Goal: Use online tool/utility: Utilize a website feature to perform a specific function

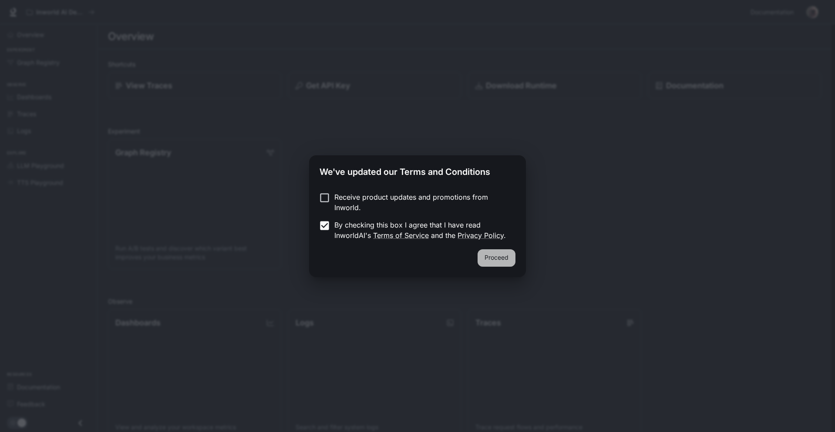
click at [496, 257] on button "Proceed" at bounding box center [497, 257] width 38 height 17
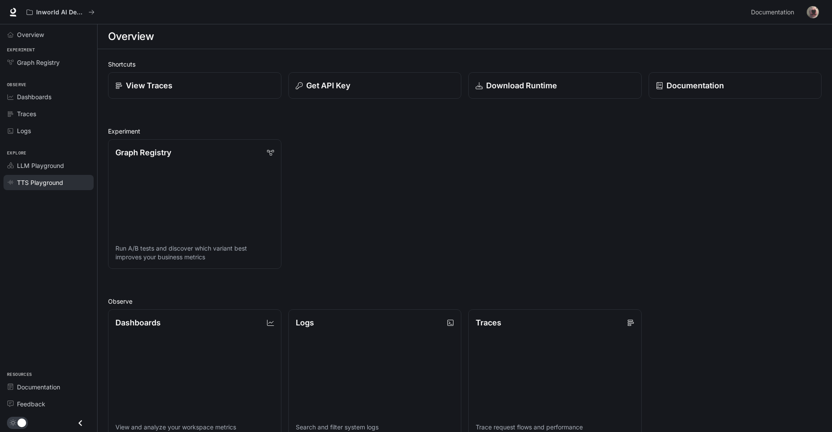
click at [48, 178] on span "TTS Playground" at bounding box center [40, 182] width 46 height 9
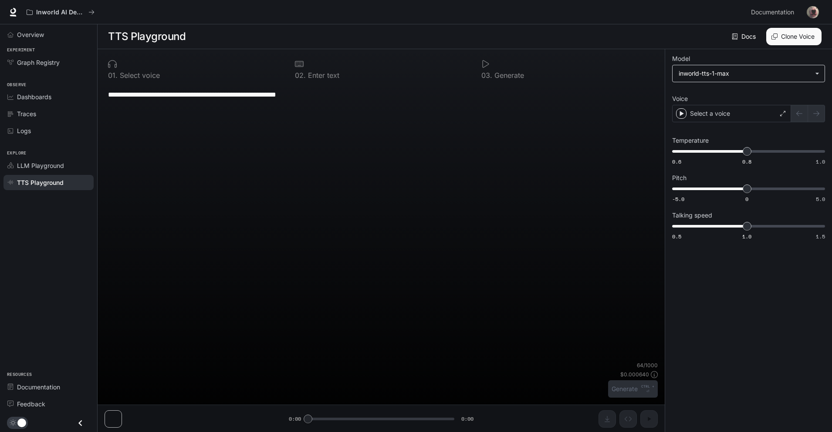
click at [697, 70] on body "**********" at bounding box center [416, 216] width 832 height 433
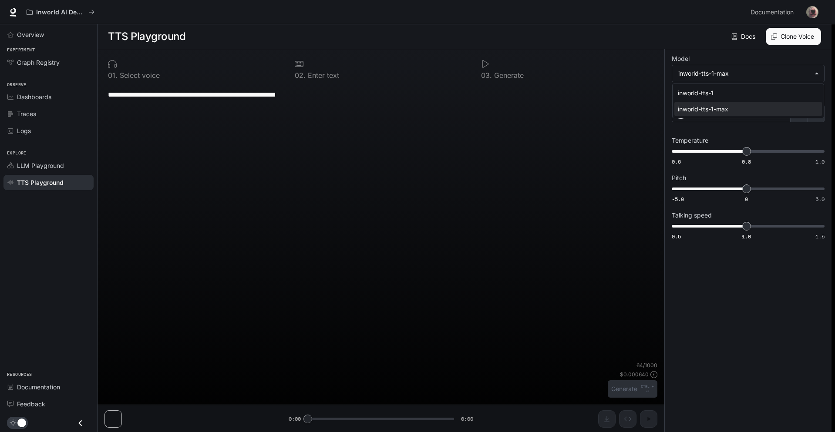
click at [711, 77] on div at bounding box center [417, 216] width 835 height 432
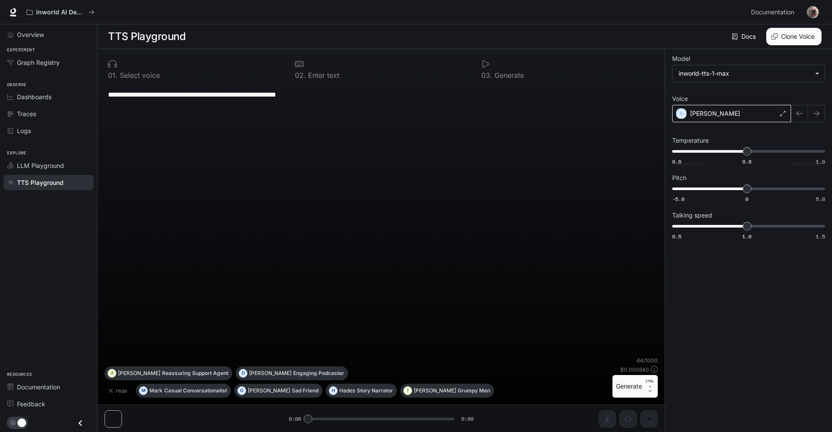
click at [697, 108] on div "[PERSON_NAME]" at bounding box center [731, 113] width 119 height 17
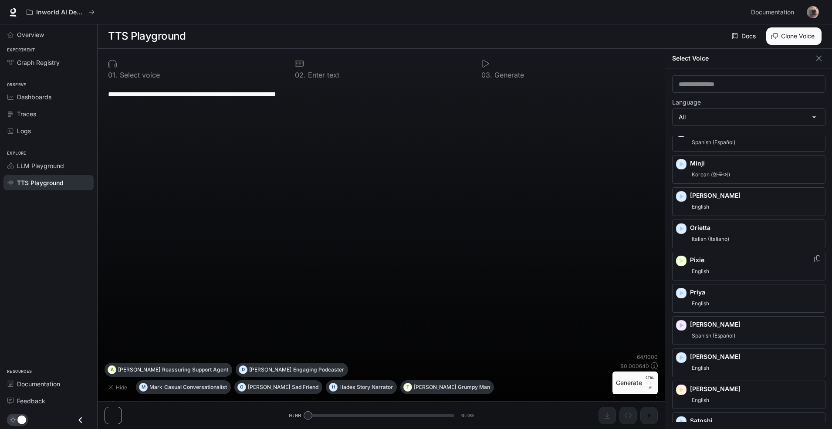
scroll to position [942, 0]
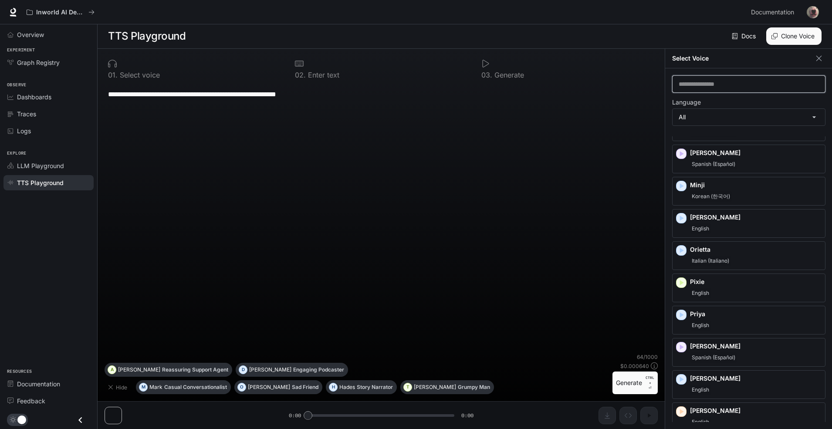
click at [713, 83] on input "text" at bounding box center [748, 84] width 152 height 9
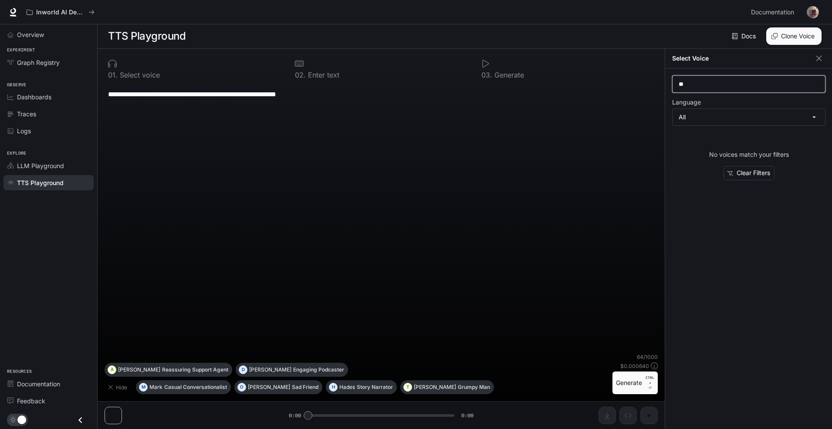
type input "*"
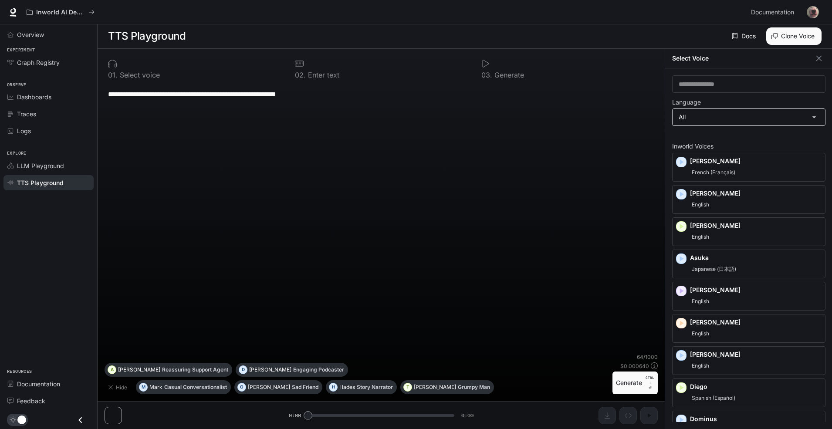
scroll to position [0, 0]
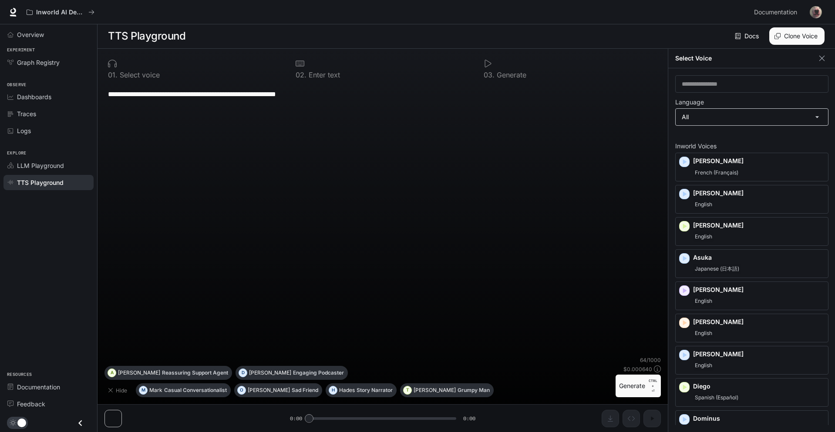
click at [710, 119] on body "**********" at bounding box center [417, 216] width 835 height 433
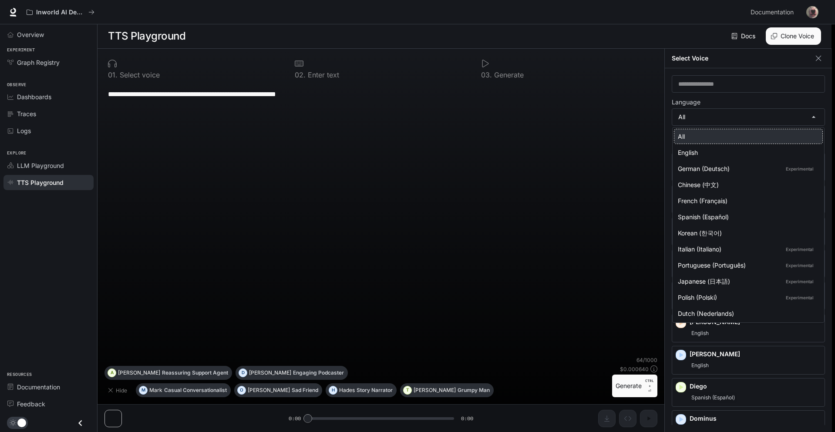
click at [685, 135] on div "All" at bounding box center [747, 136] width 138 height 9
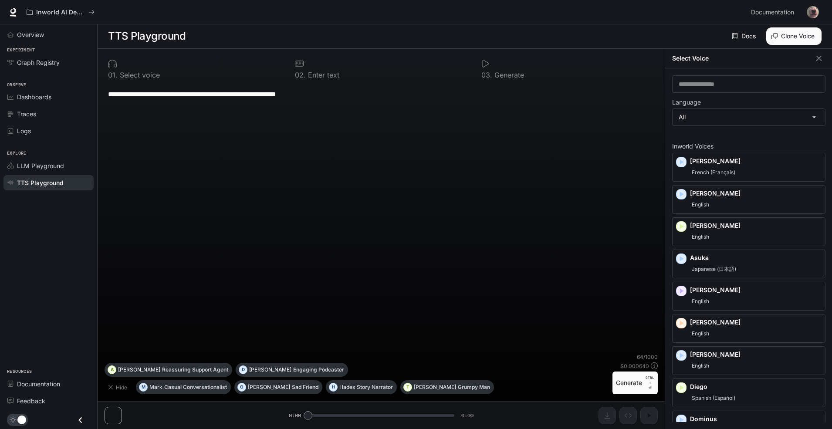
click at [692, 98] on div "All English German (Deutsch) Experimental Chinese (中文) French (Français) Spanis…" at bounding box center [416, 214] width 832 height 429
click at [694, 84] on input "text" at bounding box center [748, 84] width 152 height 9
click at [728, 88] on input "text" at bounding box center [748, 84] width 152 height 9
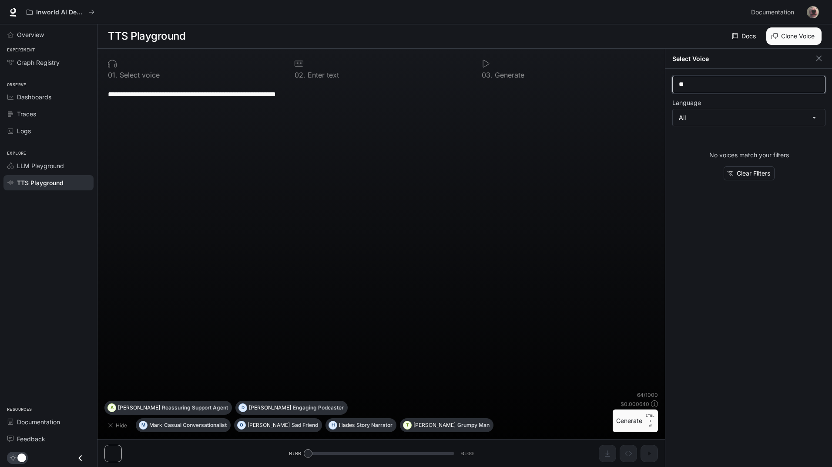
type input "**"
click at [465, 70] on div "0 2 . Enter text" at bounding box center [381, 69] width 180 height 26
drag, startPoint x: 364, startPoint y: 198, endPoint x: 48, endPoint y: 387, distance: 367.9
click at [353, 215] on div "**********" at bounding box center [381, 237] width 554 height 307
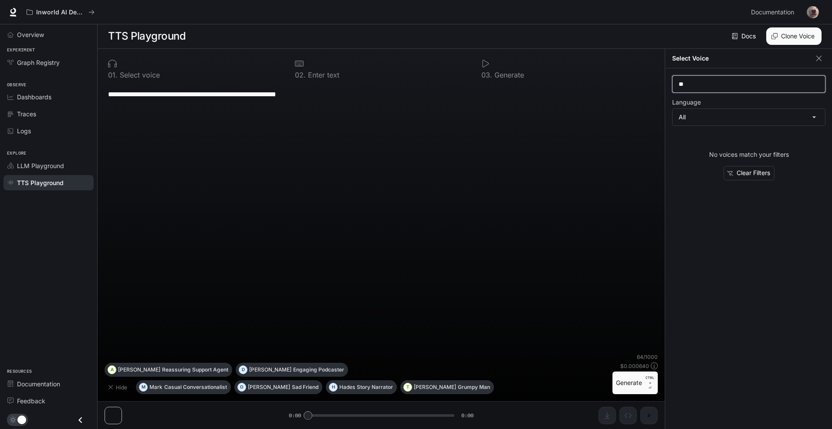
click at [737, 85] on input "**" at bounding box center [748, 84] width 152 height 9
click at [814, 8] on img "button" at bounding box center [812, 12] width 12 height 12
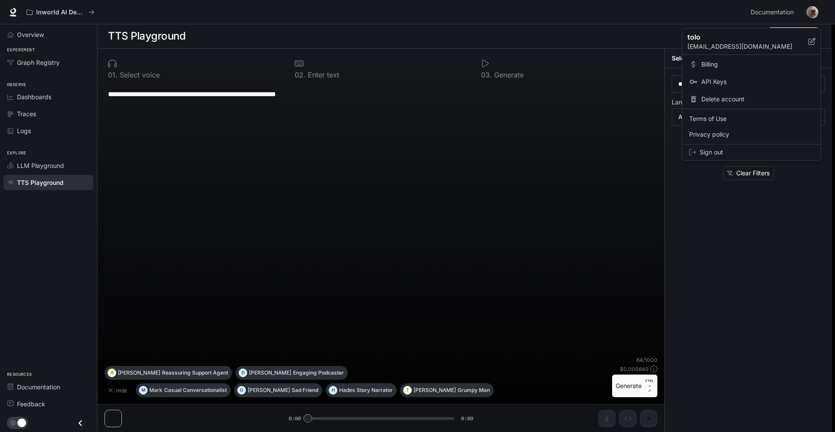
click at [22, 109] on div at bounding box center [417, 216] width 835 height 432
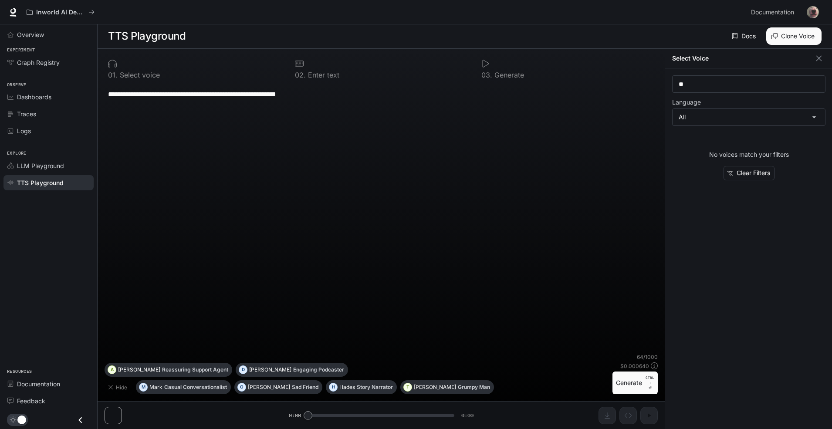
click at [26, 94] on div "tolo [EMAIL_ADDRESS][DOMAIN_NAME] Billing API Keys Delete account Terms of Use …" at bounding box center [416, 214] width 832 height 429
click at [30, 95] on span "Dashboards" at bounding box center [34, 96] width 34 height 9
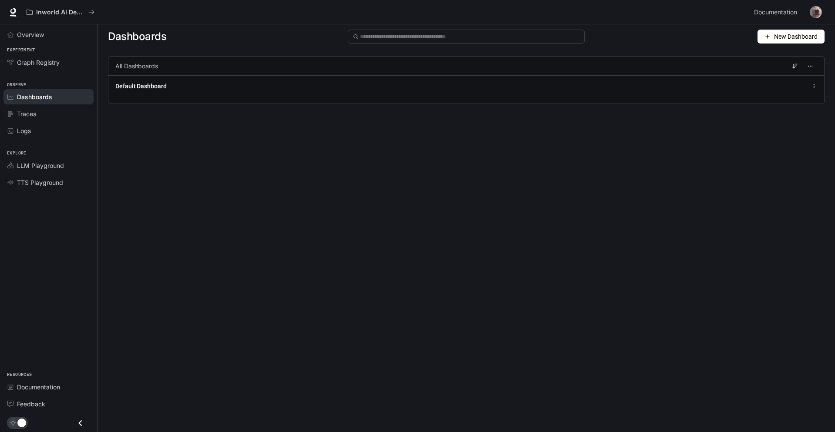
click at [24, 173] on li "LLM Playground" at bounding box center [48, 165] width 97 height 17
click at [25, 183] on span "TTS Playground" at bounding box center [40, 182] width 46 height 9
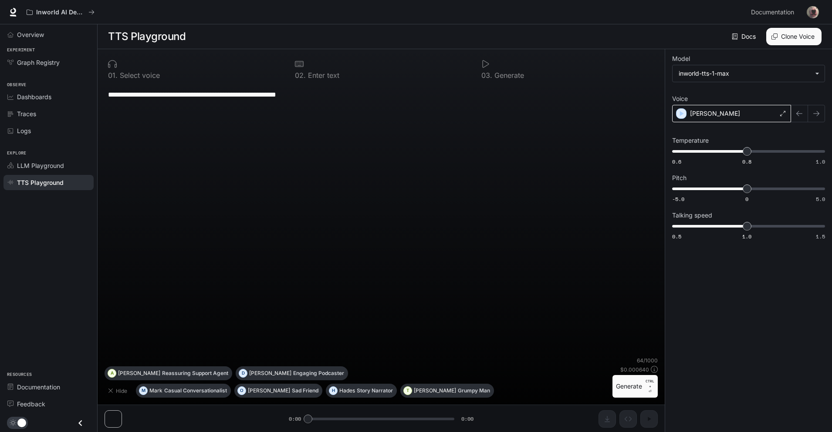
click at [720, 109] on div "[PERSON_NAME]" at bounding box center [731, 113] width 119 height 17
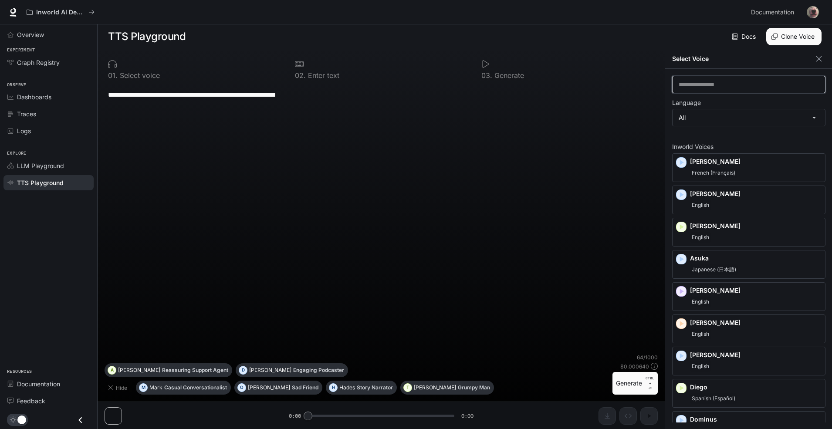
click at [694, 82] on input "text" at bounding box center [748, 84] width 152 height 9
click at [808, 13] on img "button" at bounding box center [812, 12] width 12 height 12
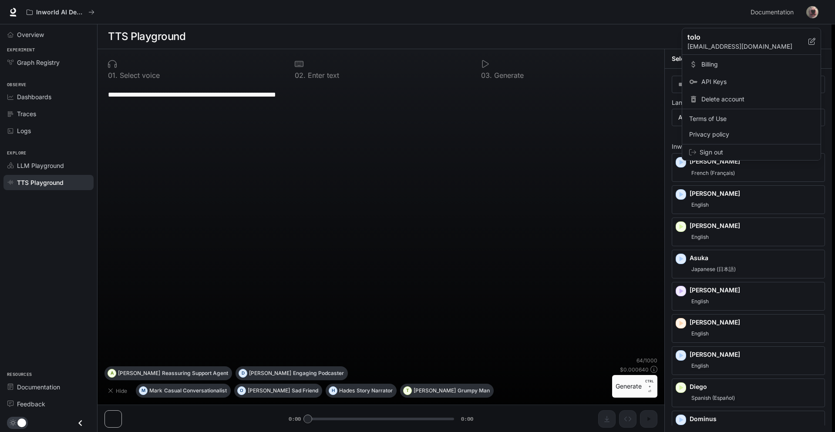
drag, startPoint x: 726, startPoint y: 152, endPoint x: 728, endPoint y: 144, distance: 7.5
click at [727, 152] on span "Sign out" at bounding box center [757, 152] width 114 height 9
